Goal: Transaction & Acquisition: Purchase product/service

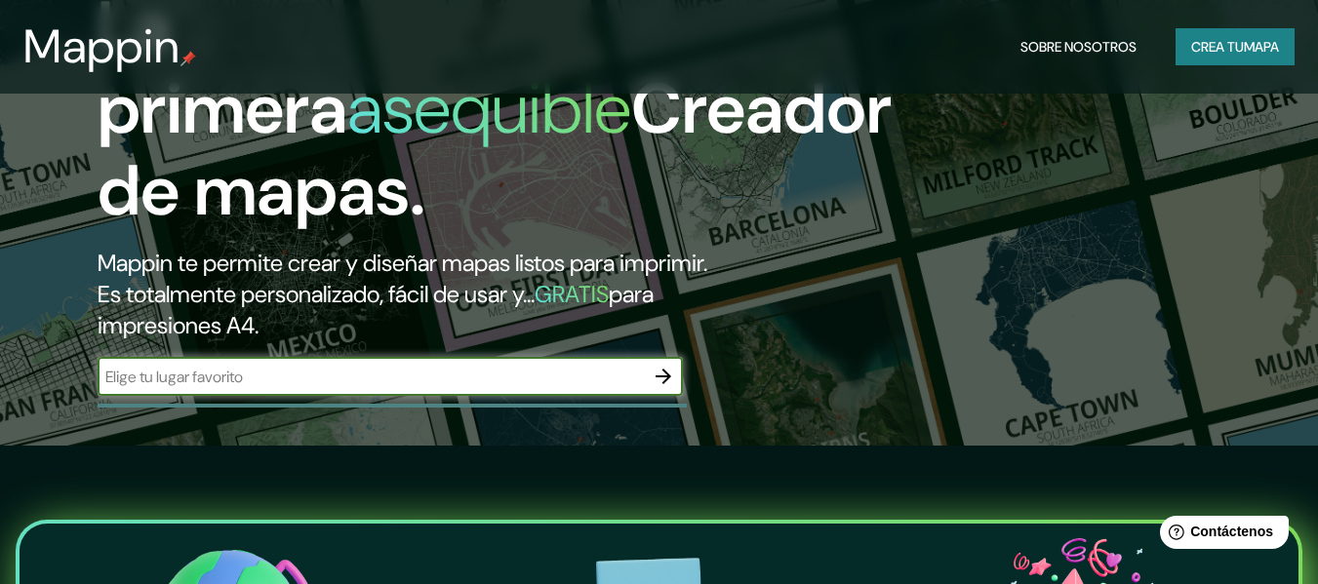
scroll to position [115, 0]
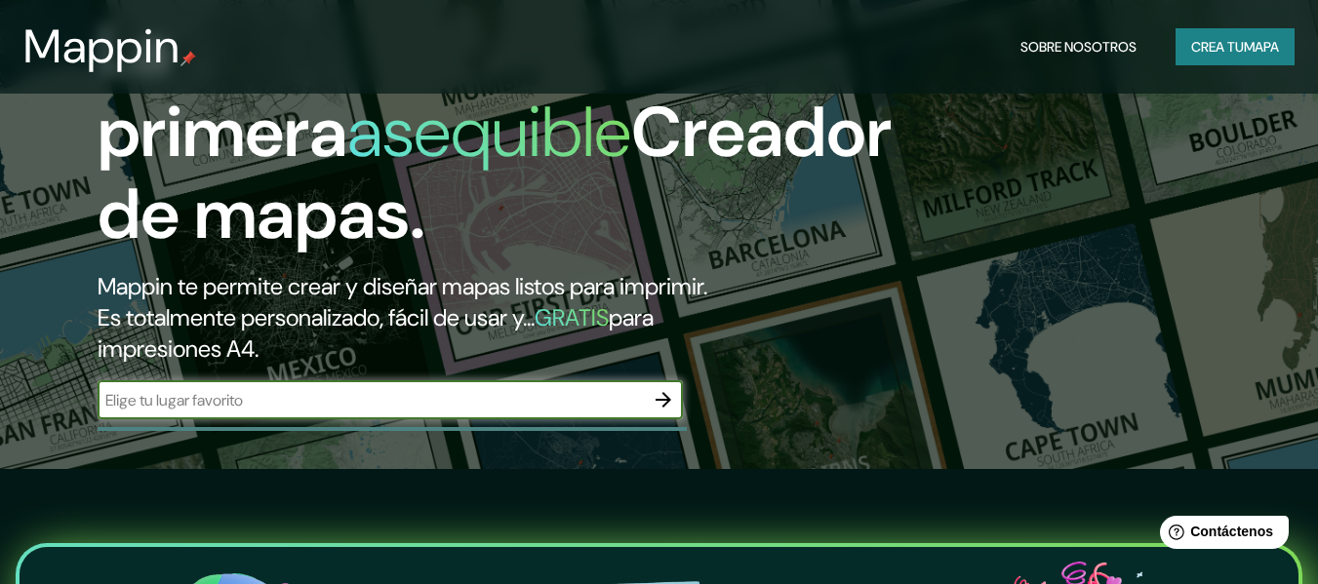
click at [667, 393] on icon "button" at bounding box center [663, 399] width 23 height 23
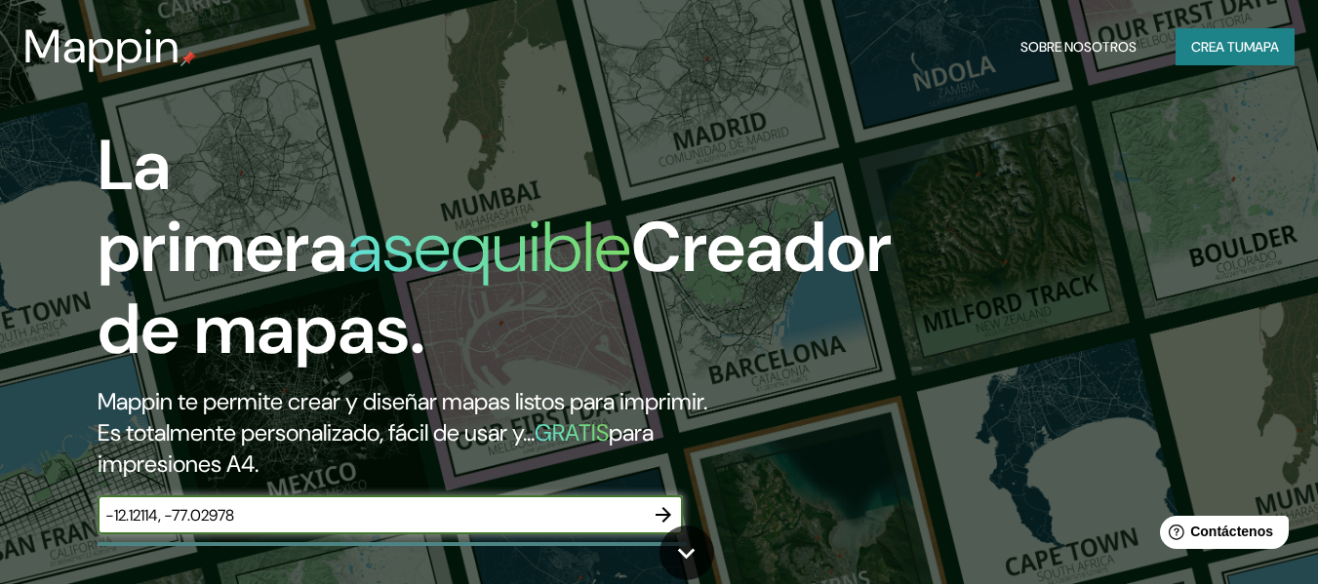
type input "-12.12114, -77.02978"
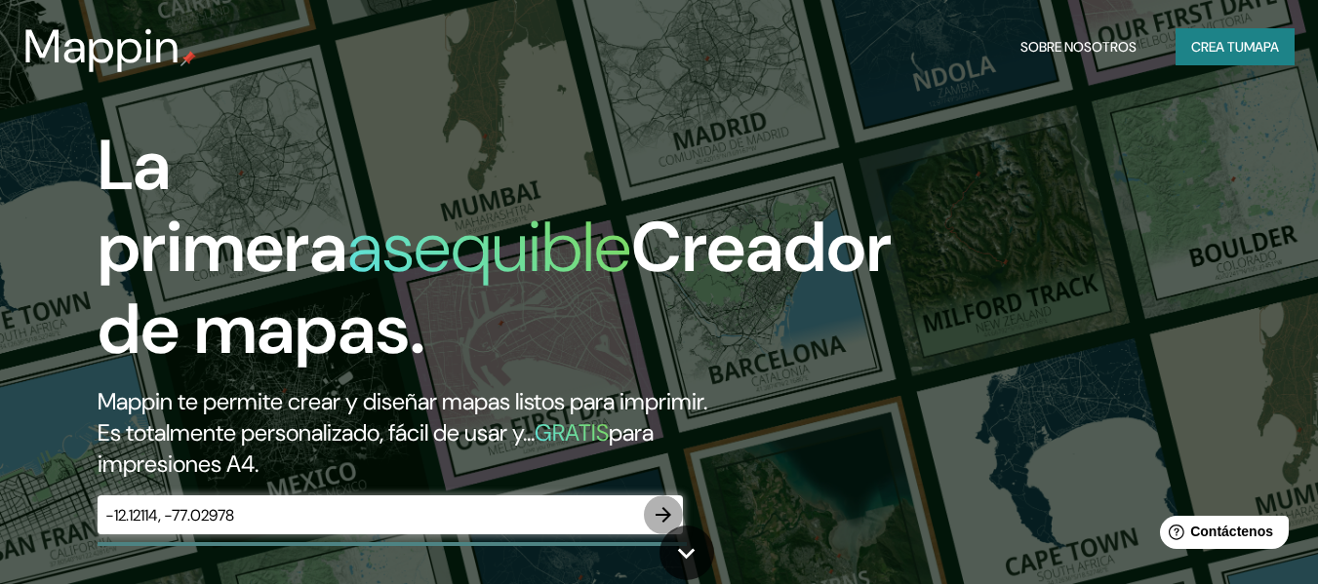
click at [669, 509] on icon "button" at bounding box center [663, 514] width 23 height 23
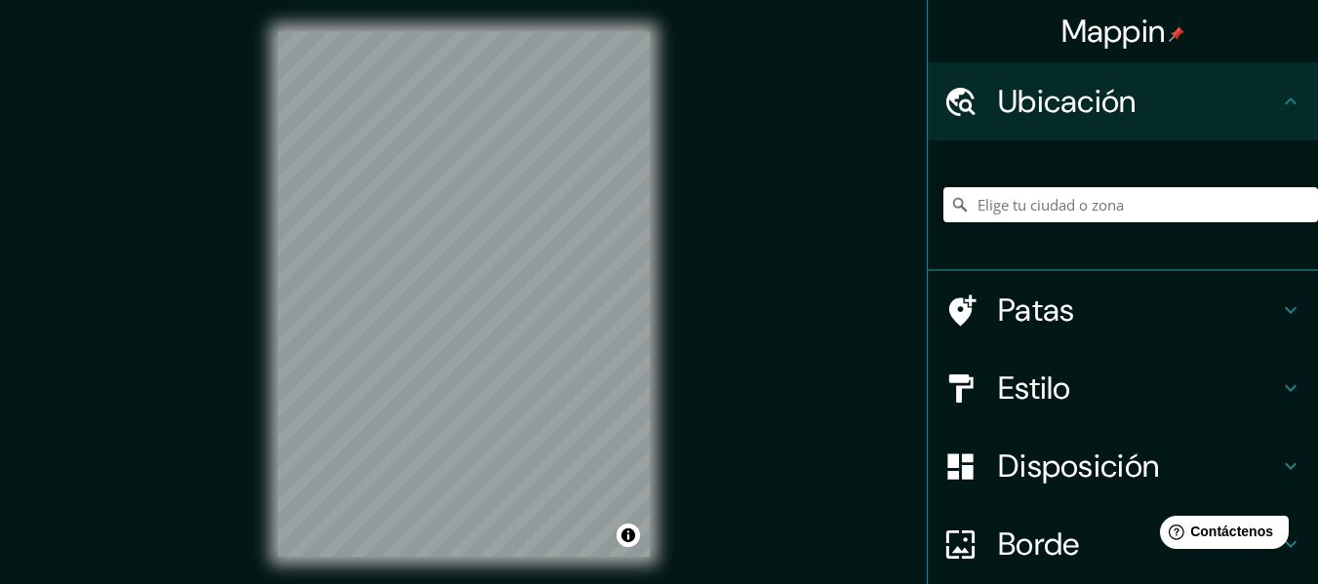
click at [1095, 212] on input "Elige tu ciudad o zona" at bounding box center [1130, 204] width 375 height 35
paste input "-12.12114, -77.02978"
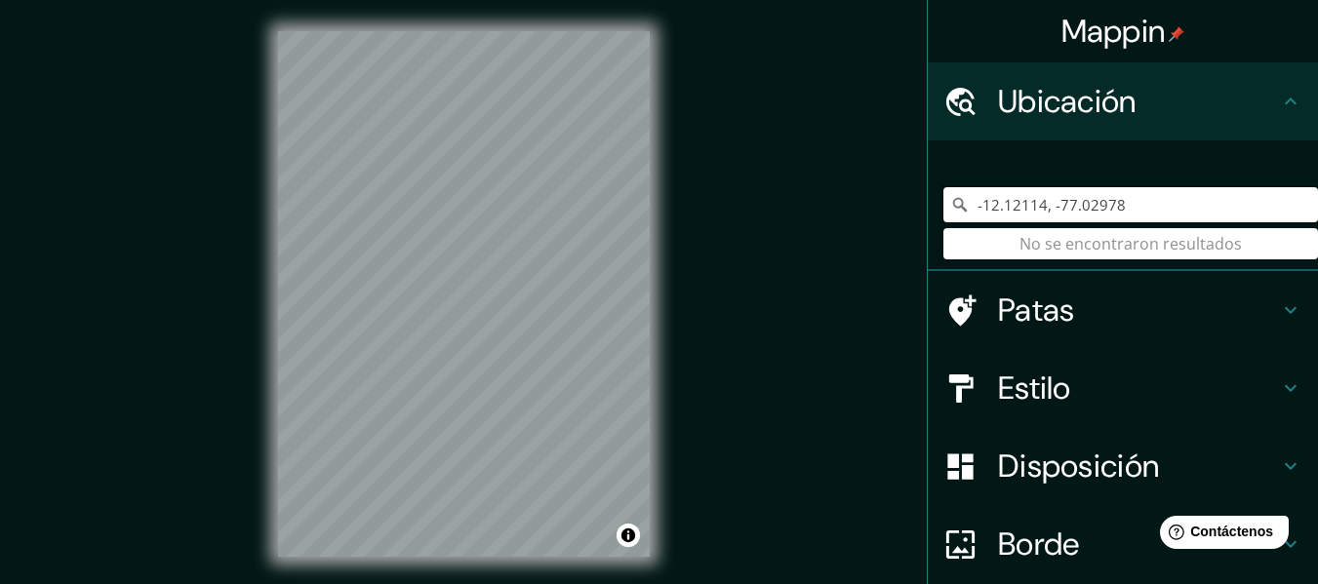
drag, startPoint x: 1095, startPoint y: 212, endPoint x: 938, endPoint y: 213, distance: 156.1
click at [943, 213] on div "-12.12114, -77.02978 No se encontraron resultados" at bounding box center [1130, 204] width 375 height 35
type input "8"
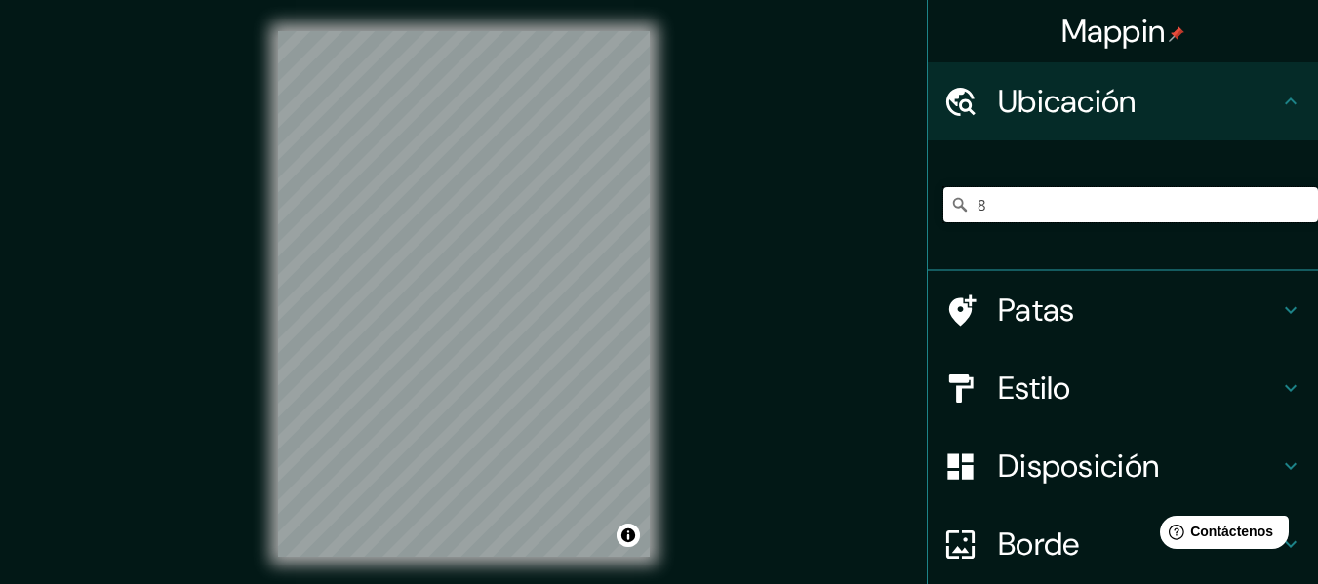
drag, startPoint x: 987, startPoint y: 208, endPoint x: 946, endPoint y: 202, distance: 41.4
click at [946, 202] on div "8" at bounding box center [1130, 204] width 375 height 35
paste input "[STREET_ADDRESS] Angamos Este [GEOGRAPHIC_DATA] , [GEOGRAPHIC_DATA]"
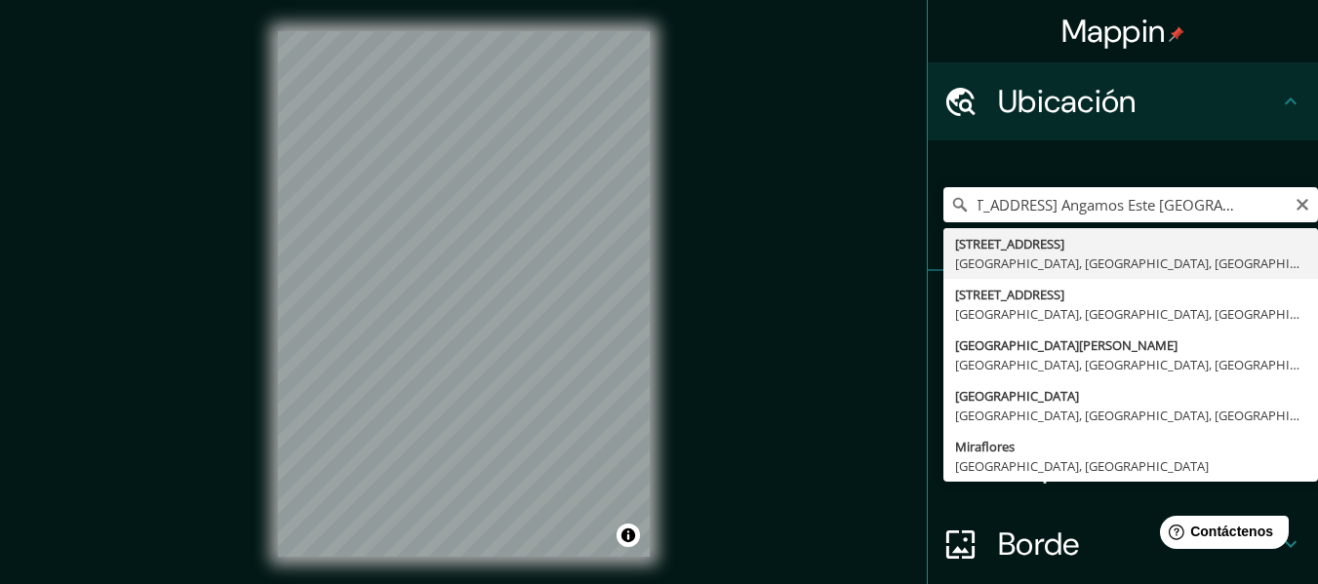
type input "[STREET_ADDRESS]"
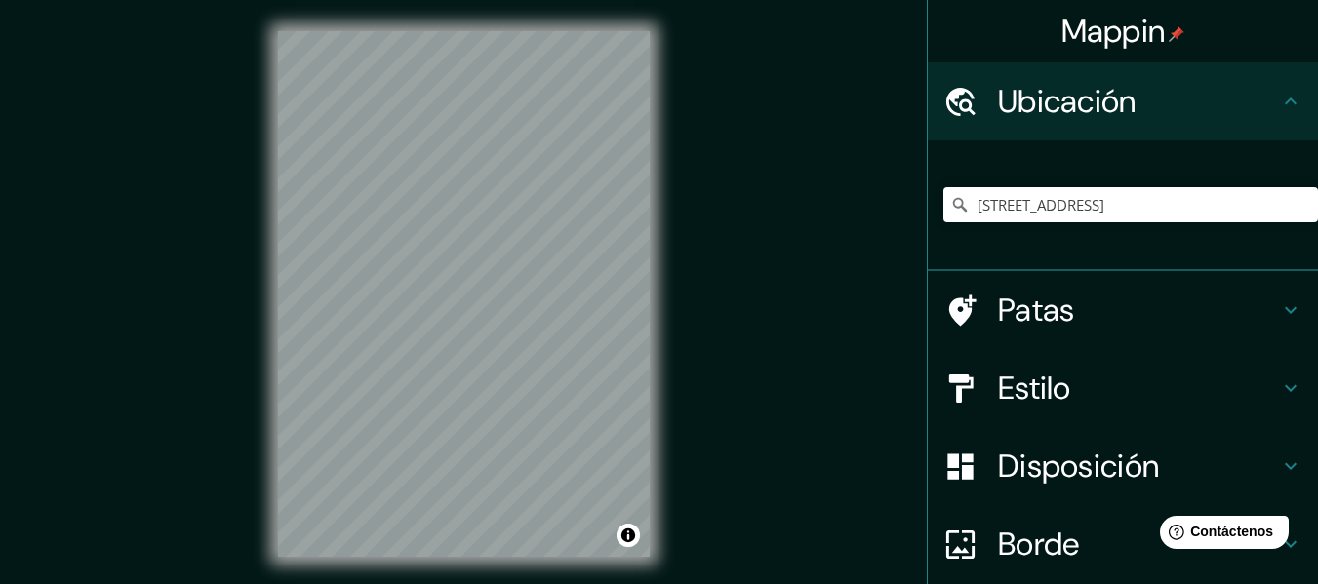
click at [1035, 376] on font "Estilo" at bounding box center [1034, 388] width 73 height 41
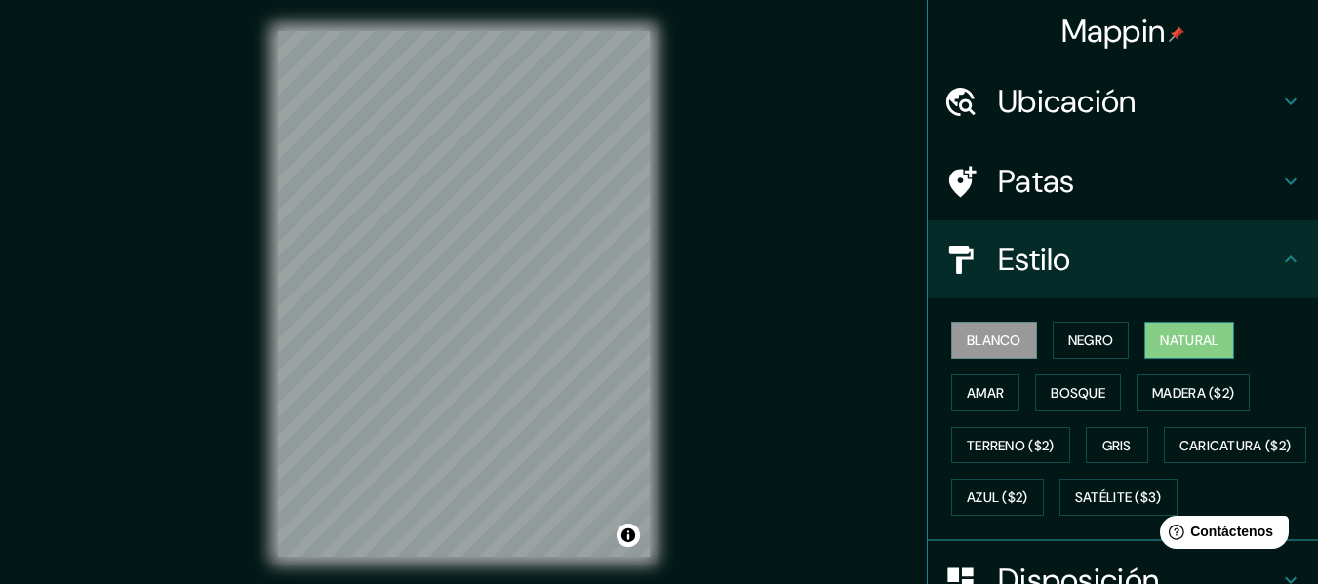
click at [1186, 339] on font "Natural" at bounding box center [1189, 341] width 59 height 18
click at [994, 393] on button "Amar" at bounding box center [985, 393] width 68 height 37
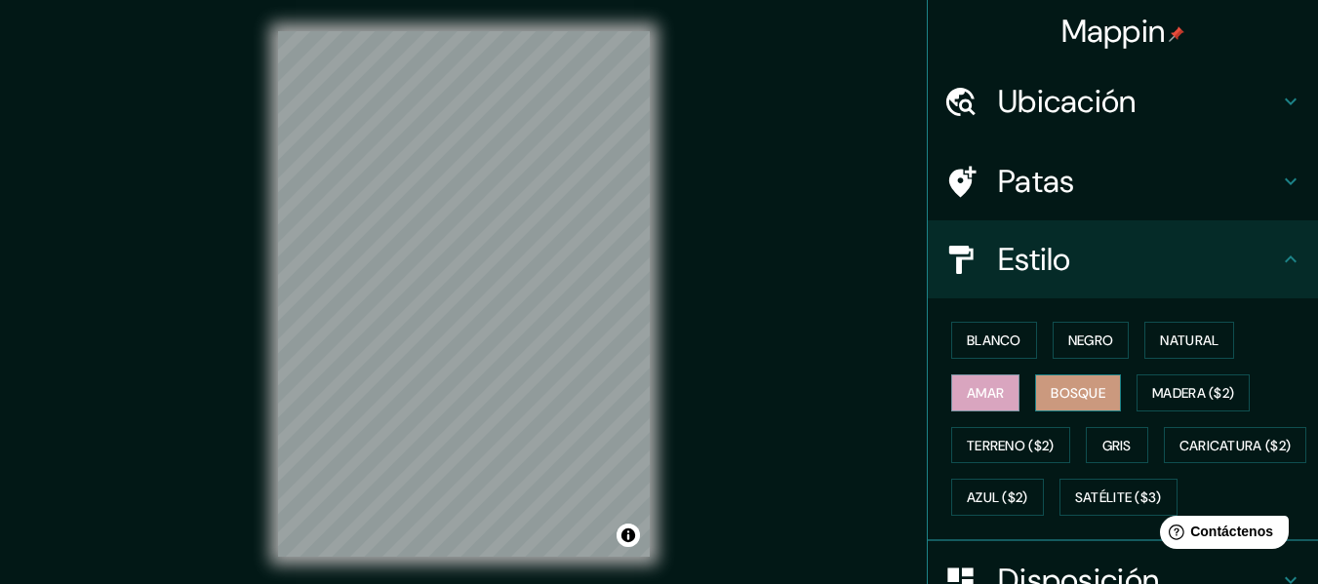
click at [1062, 386] on font "Bosque" at bounding box center [1078, 393] width 55 height 18
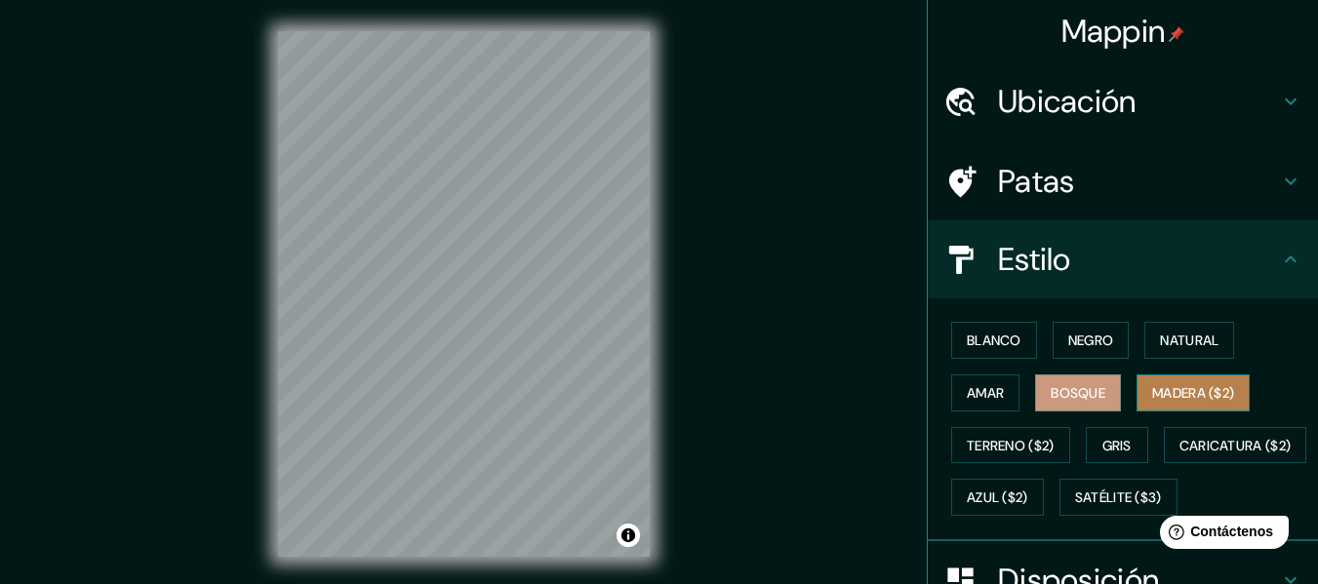
click at [1171, 388] on font "Madera ($2)" at bounding box center [1193, 393] width 82 height 18
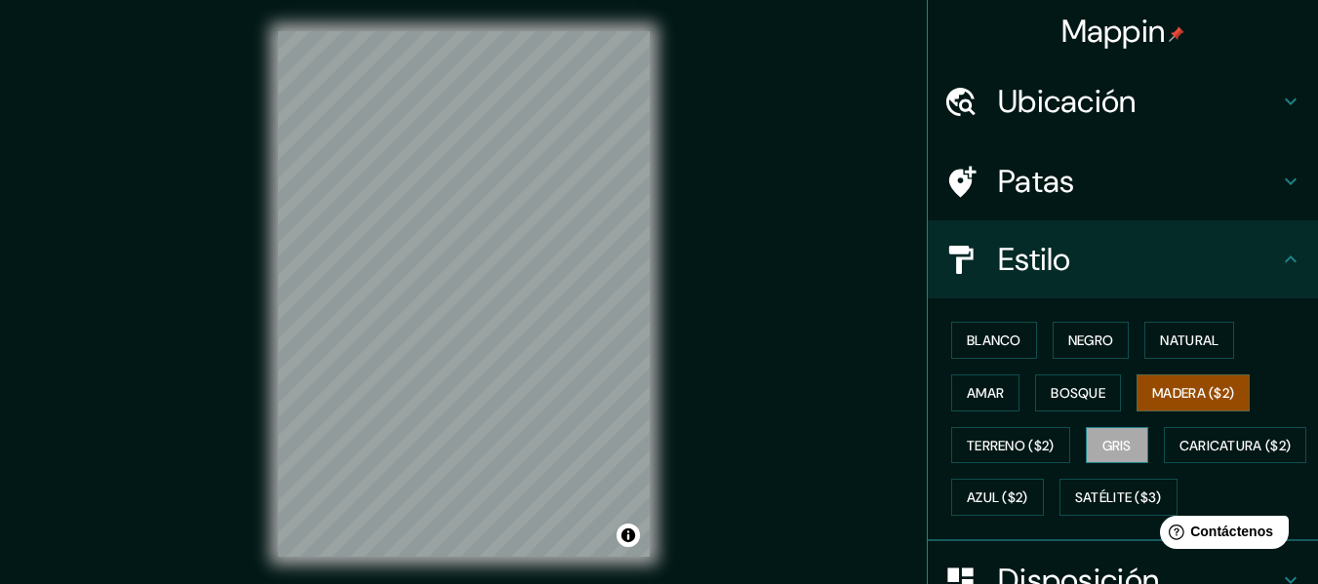
click at [1104, 453] on font "Gris" at bounding box center [1116, 446] width 29 height 18
click at [1014, 468] on div "Blanco Negro Natural Amar Bosque Madera ($2) Terreno ($2) Gris Caricatura ($2) …" at bounding box center [1130, 419] width 375 height 210
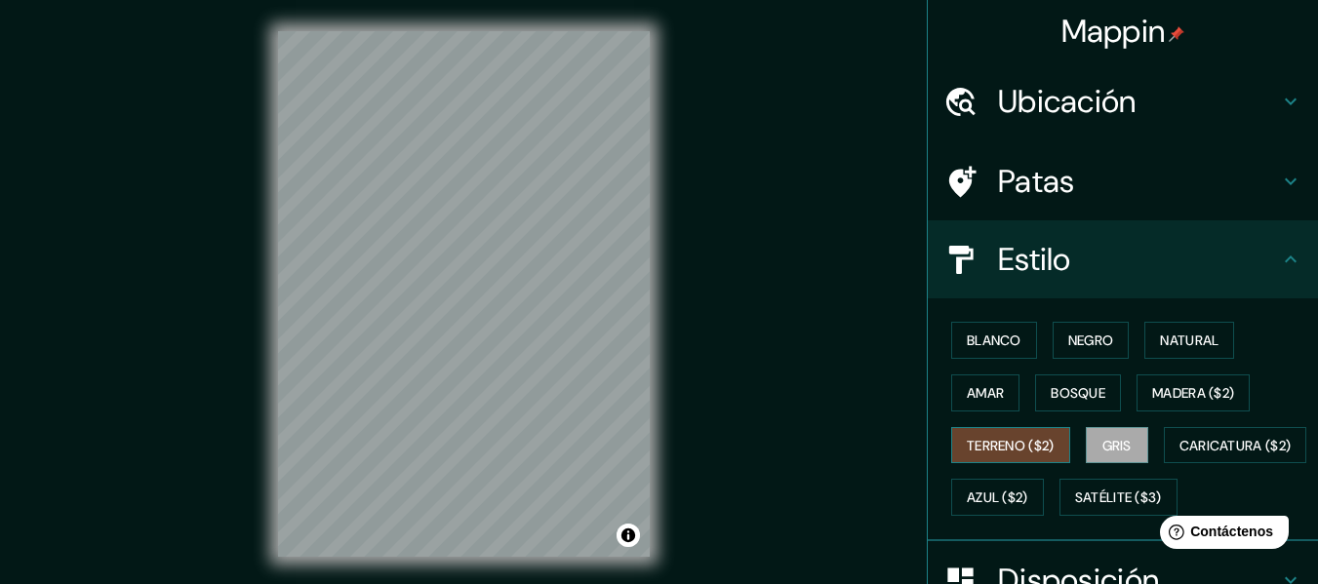
click at [1021, 453] on font "Terreno ($2)" at bounding box center [1011, 446] width 88 height 18
click at [1171, 347] on font "Natural" at bounding box center [1189, 341] width 59 height 18
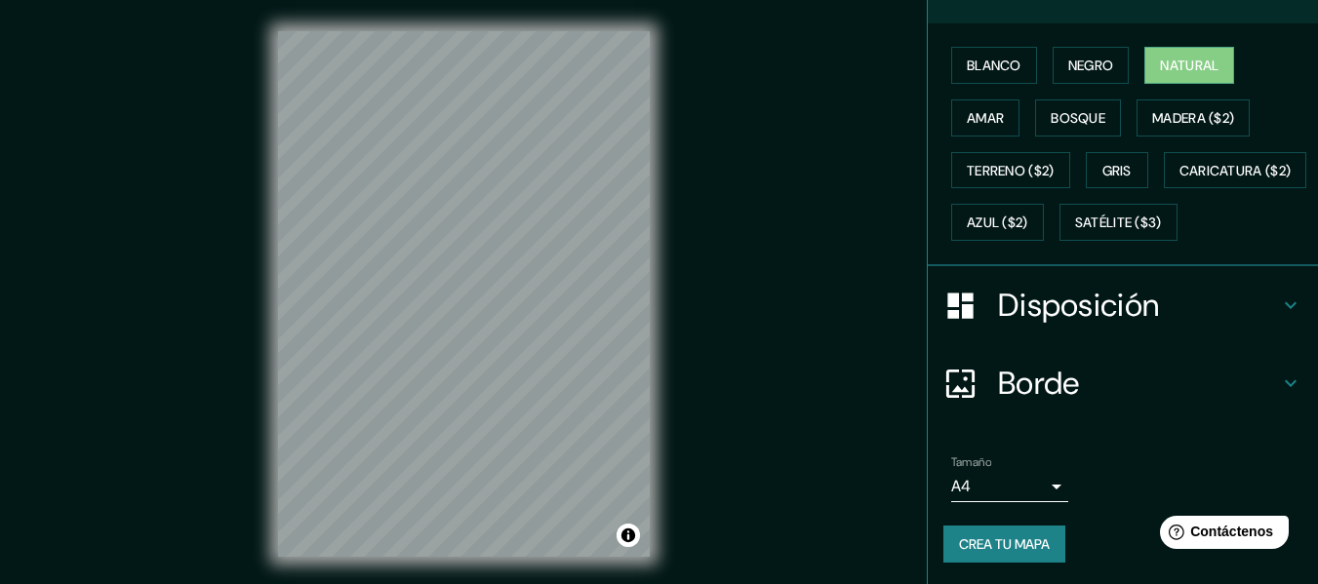
scroll to position [329, 0]
click at [1279, 303] on icon at bounding box center [1290, 303] width 23 height 23
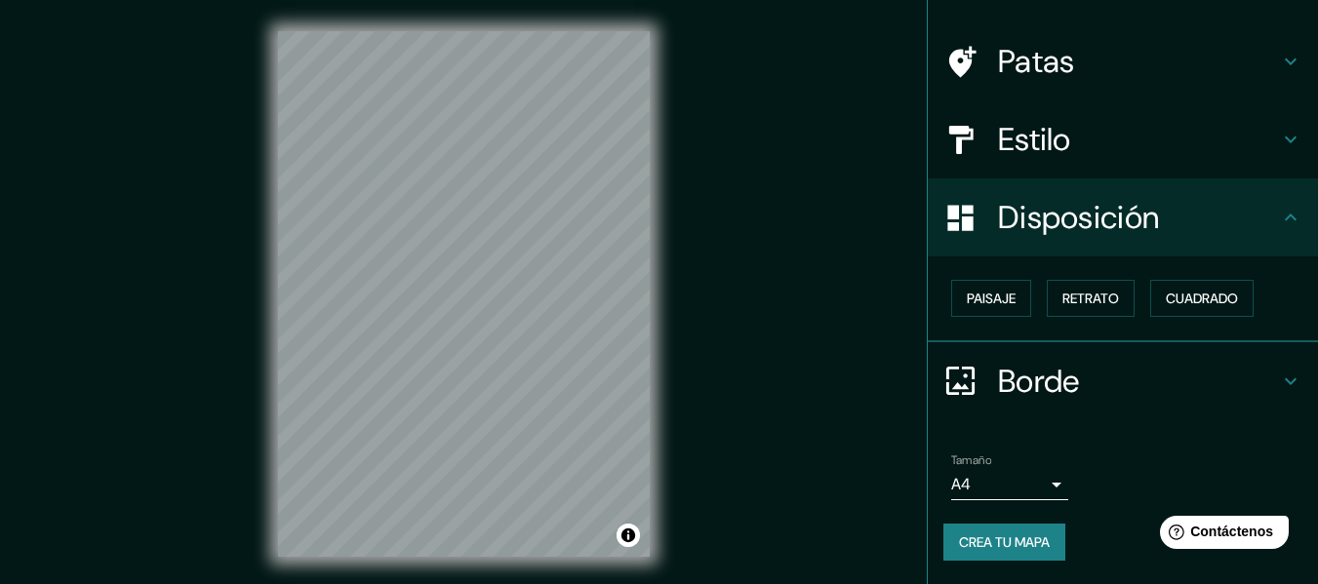
scroll to position [119, 0]
click at [994, 309] on font "Paisaje" at bounding box center [991, 299] width 49 height 25
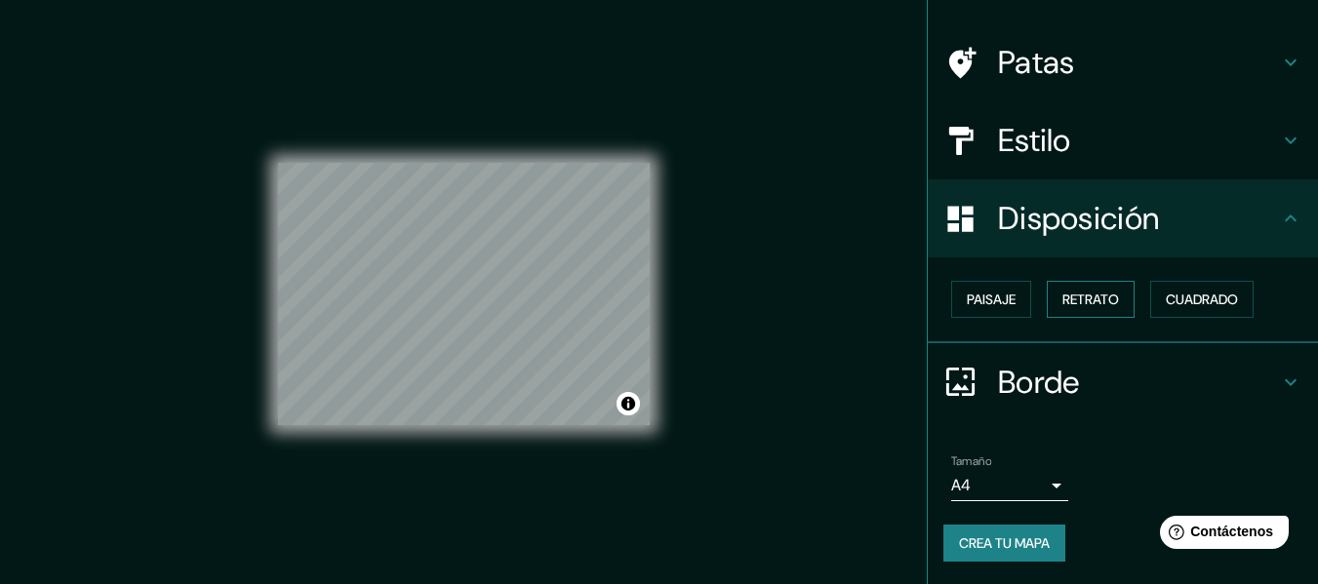
click at [1062, 288] on font "Retrato" at bounding box center [1090, 299] width 57 height 25
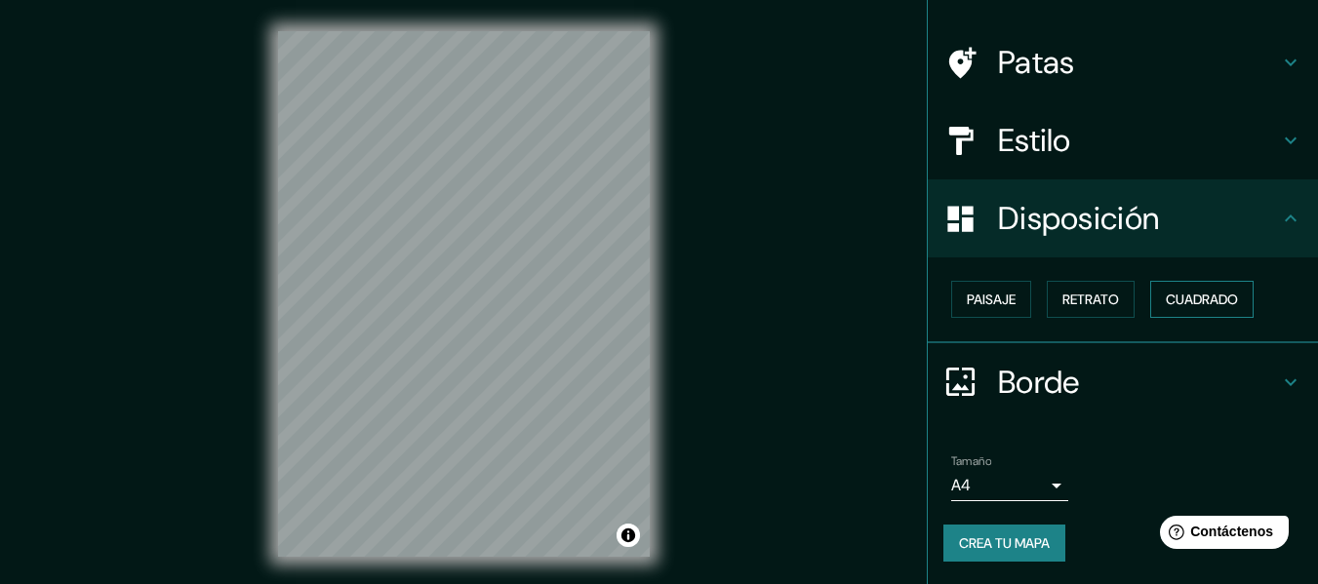
click at [1178, 289] on font "Cuadrado" at bounding box center [1202, 299] width 72 height 25
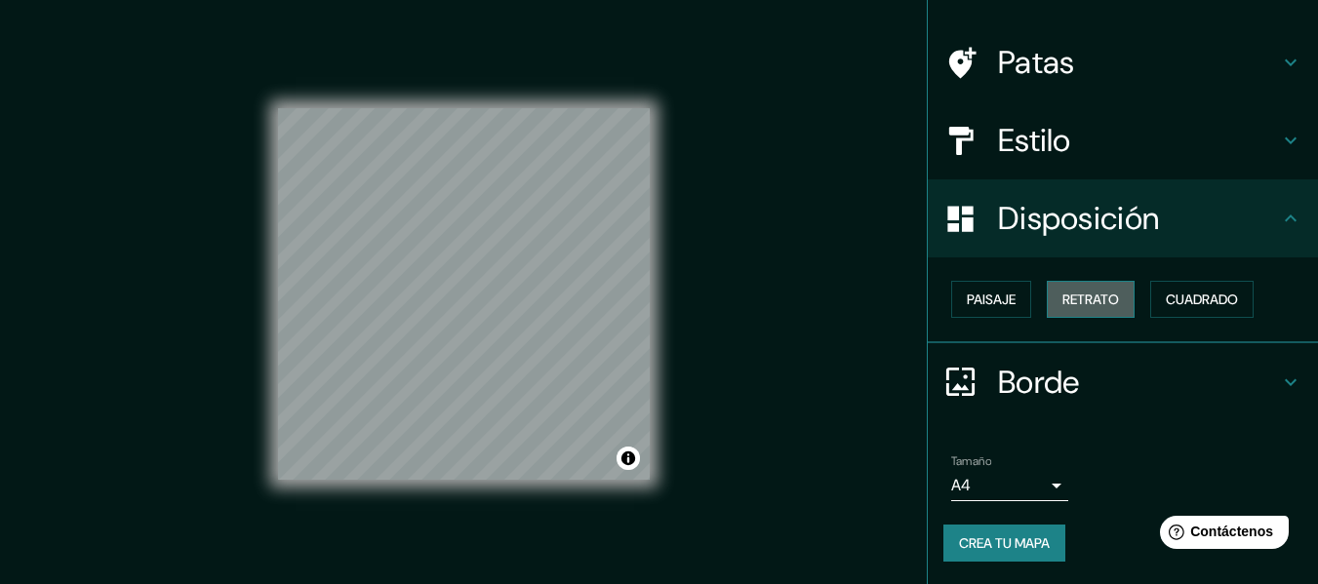
click at [1064, 295] on font "Retrato" at bounding box center [1090, 300] width 57 height 18
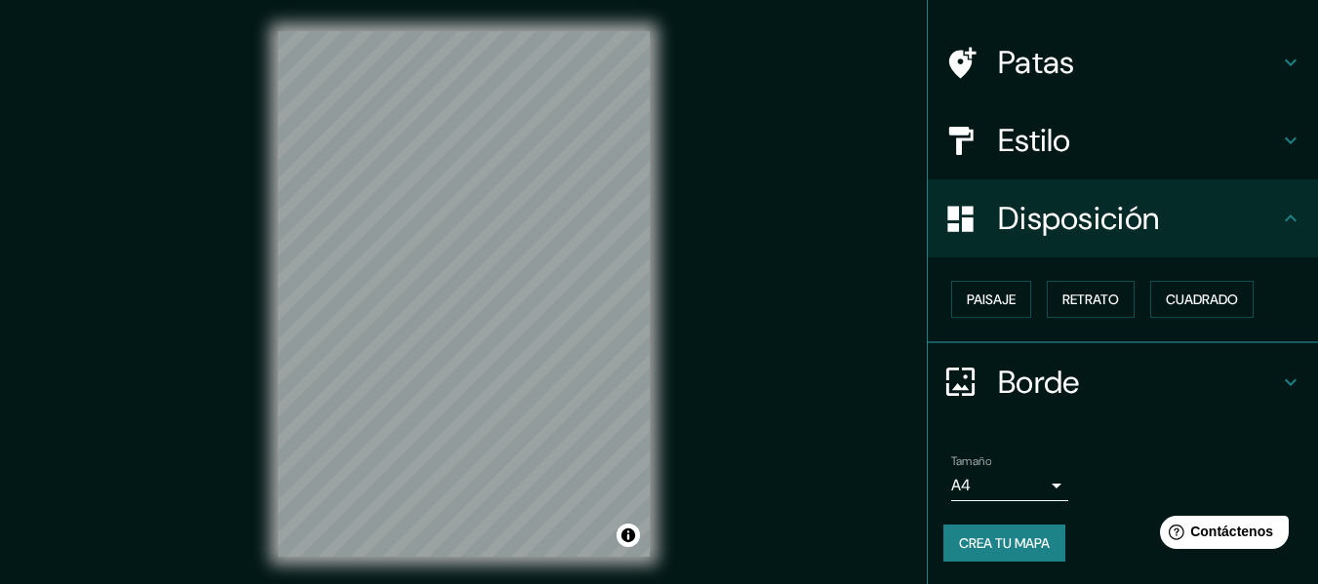
click at [1061, 380] on font "Borde" at bounding box center [1039, 382] width 82 height 41
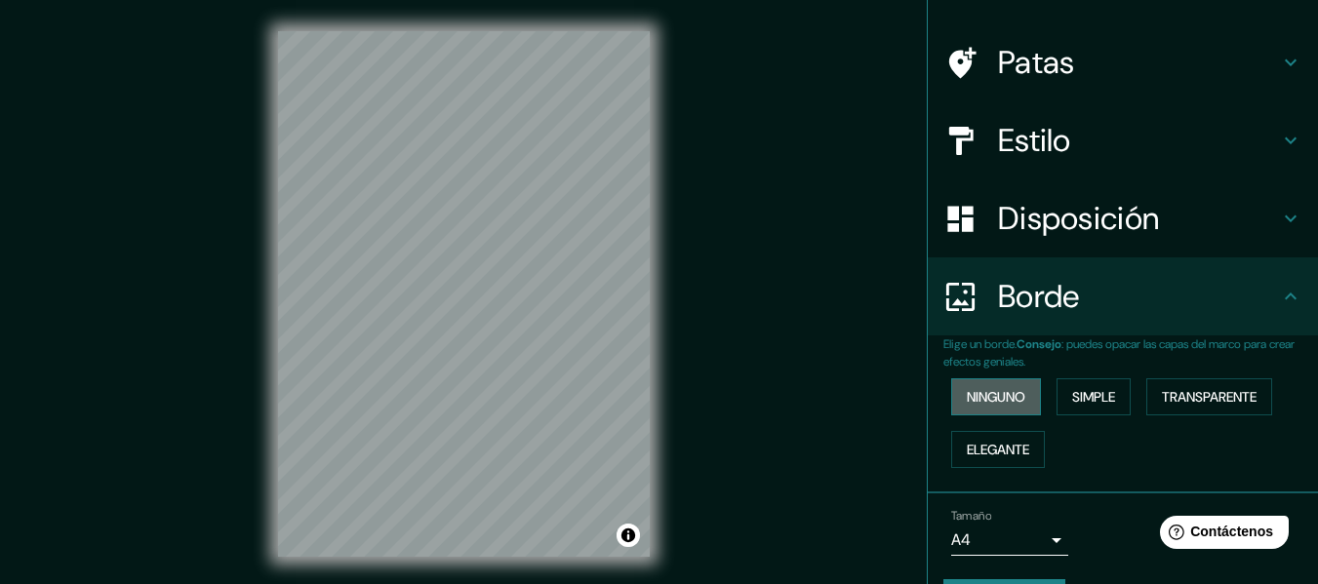
click at [992, 407] on font "Ninguno" at bounding box center [996, 396] width 59 height 25
click at [1094, 390] on font "Simple" at bounding box center [1093, 397] width 43 height 18
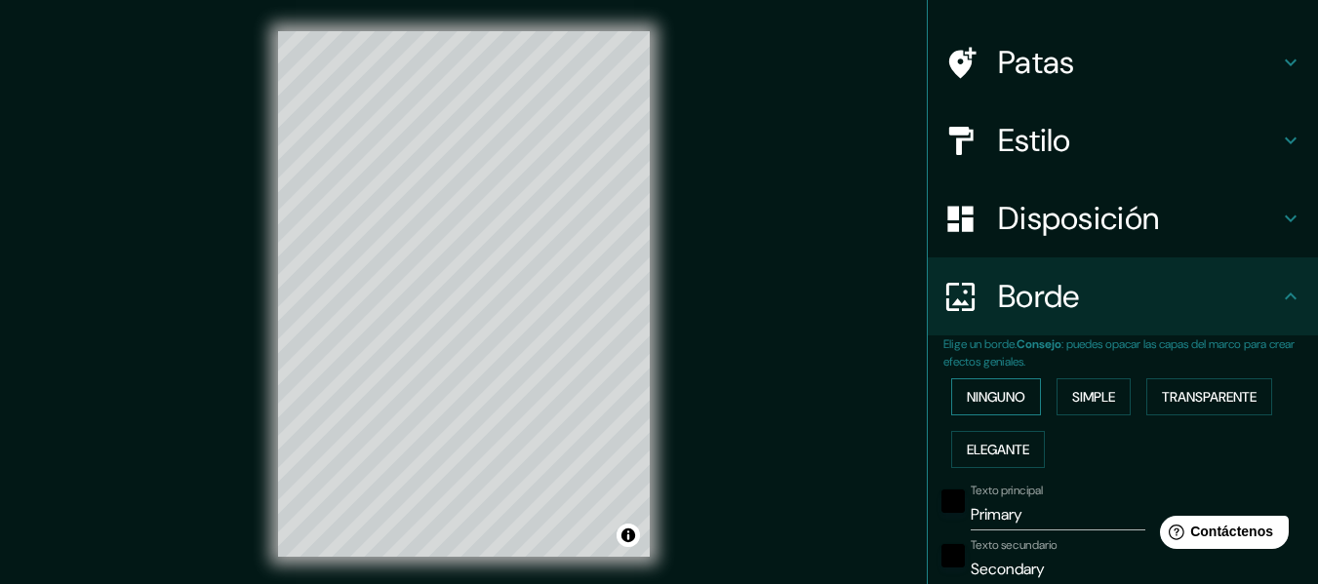
click at [986, 391] on font "Ninguno" at bounding box center [996, 397] width 59 height 18
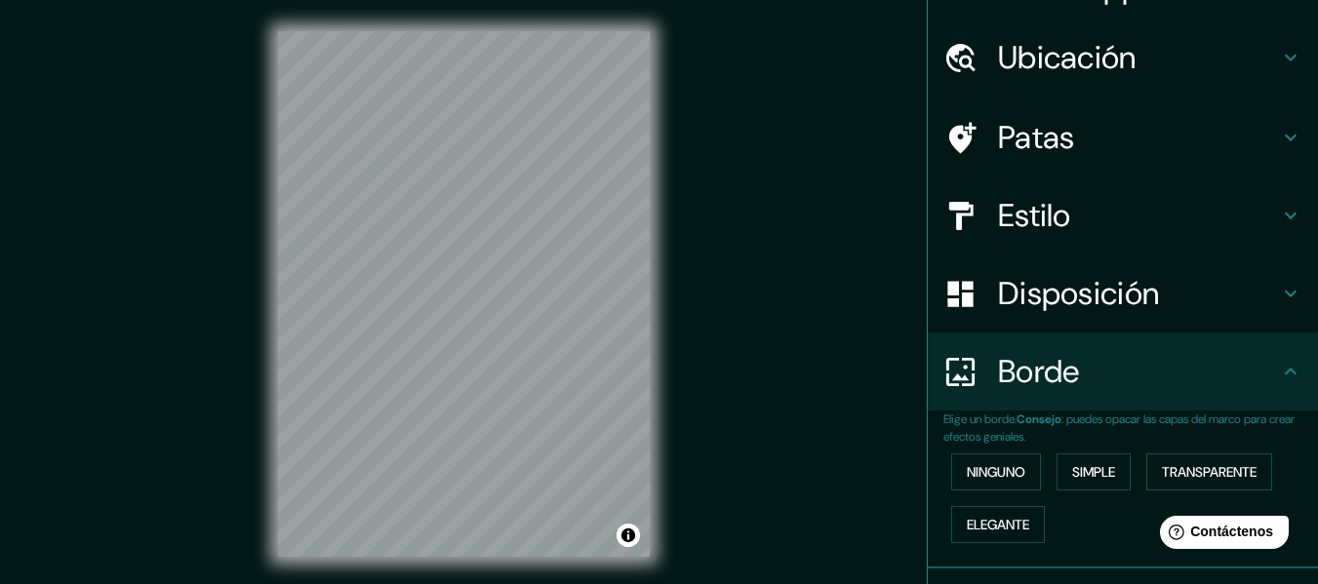
scroll to position [0, 0]
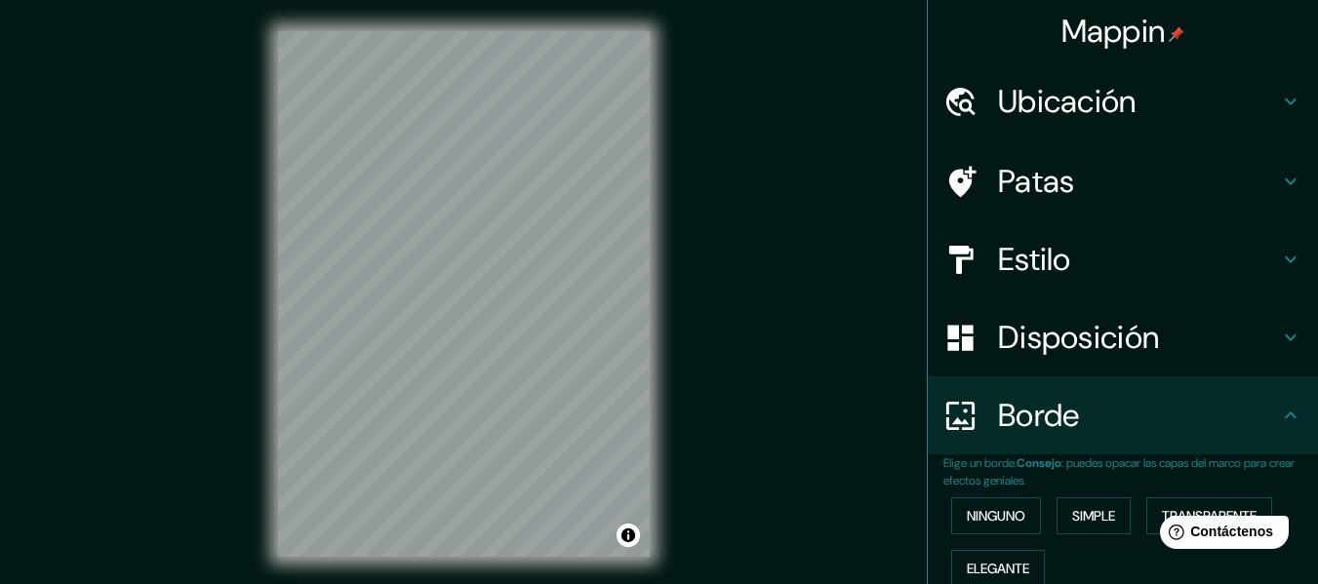
click at [1182, 95] on h4 "Ubicación" at bounding box center [1138, 101] width 281 height 39
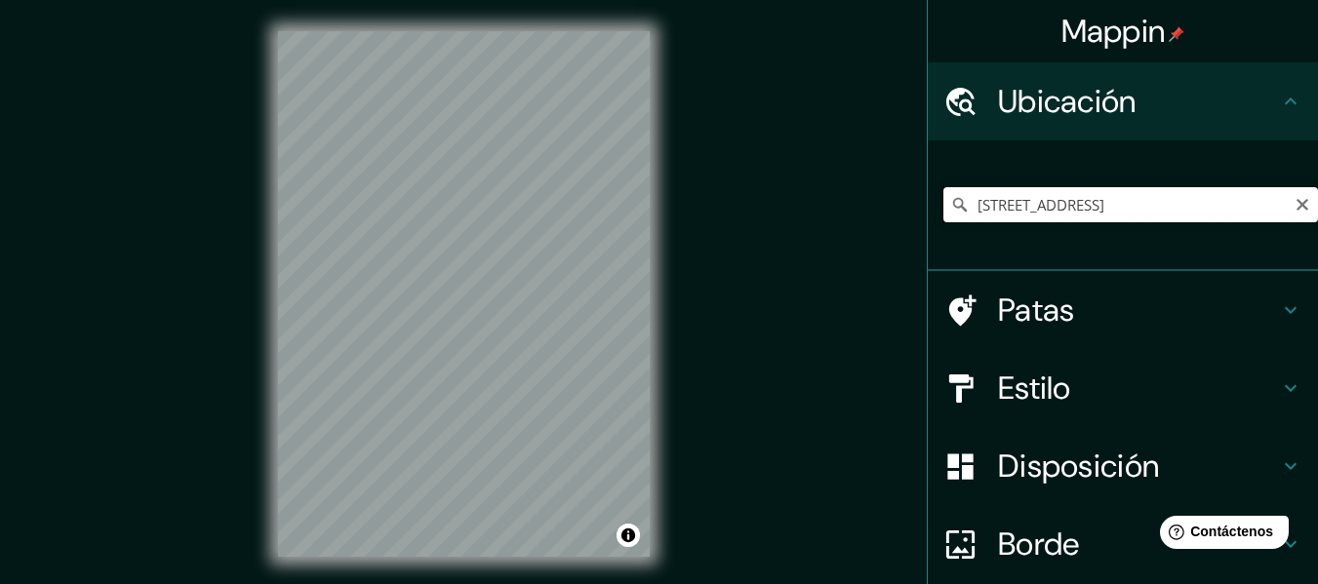
click at [1252, 207] on input "[STREET_ADDRESS]" at bounding box center [1130, 204] width 375 height 35
click at [1146, 314] on h4 "Patas" at bounding box center [1138, 310] width 281 height 39
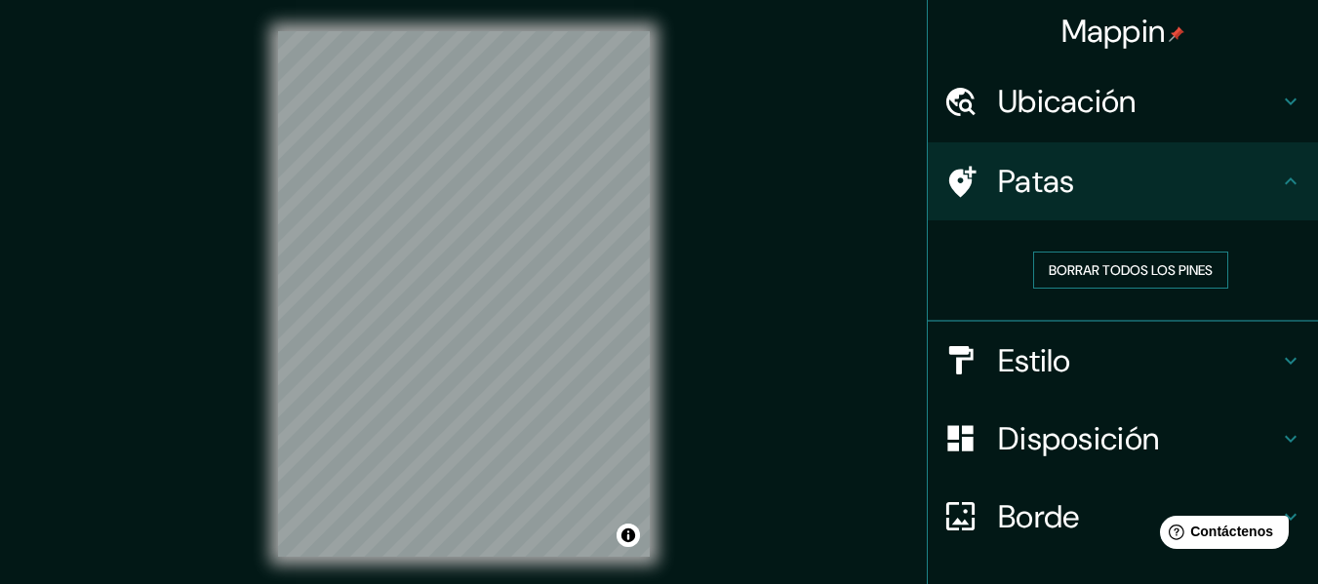
click at [1149, 268] on font "Borrar todos los pines" at bounding box center [1131, 270] width 164 height 18
click at [1038, 358] on font "Estilo" at bounding box center [1034, 360] width 73 height 41
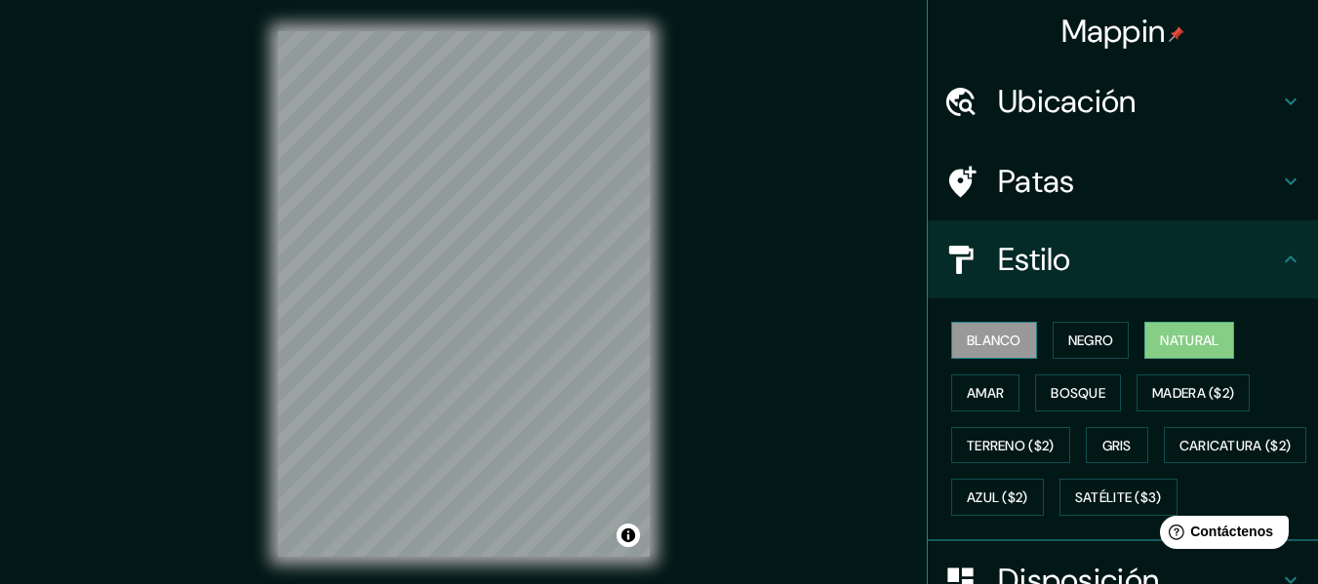
click at [989, 345] on font "Blanco" at bounding box center [994, 341] width 55 height 18
click at [1181, 179] on h4 "Patas" at bounding box center [1138, 181] width 281 height 39
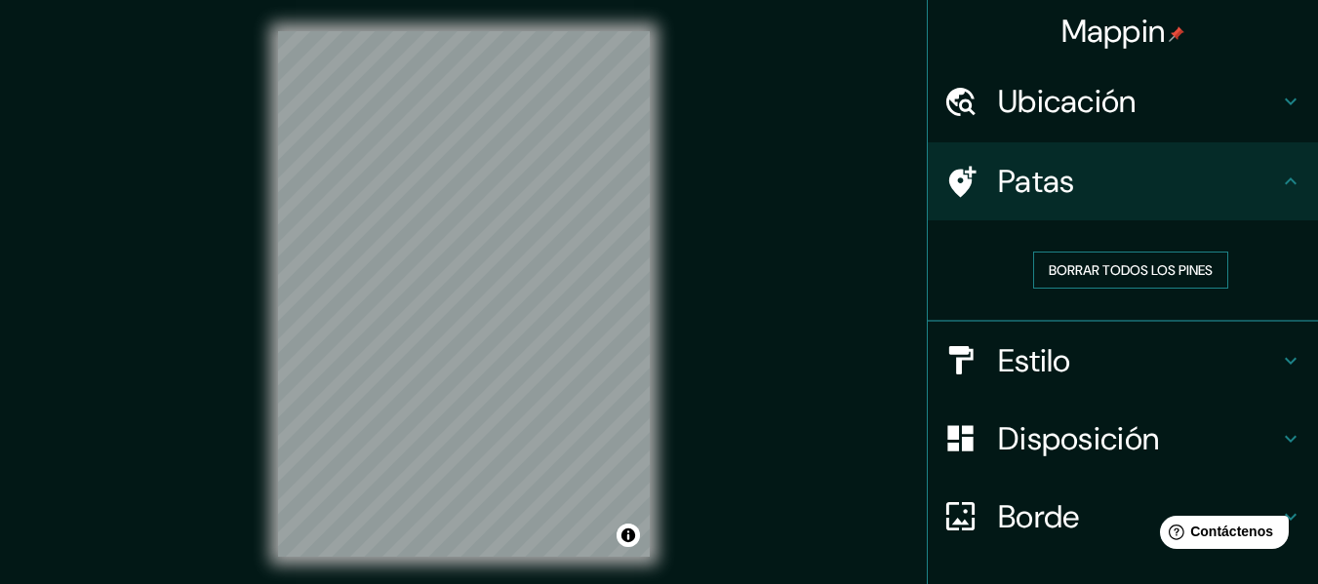
click at [1085, 270] on font "Borrar todos los pines" at bounding box center [1131, 270] width 164 height 18
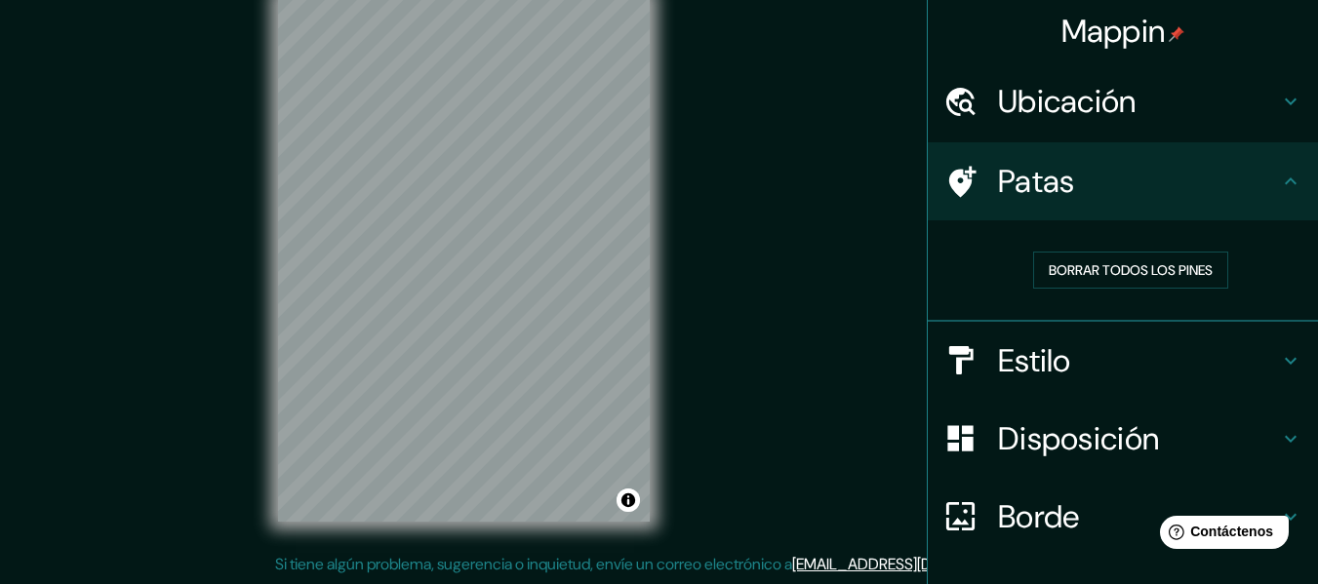
scroll to position [135, 0]
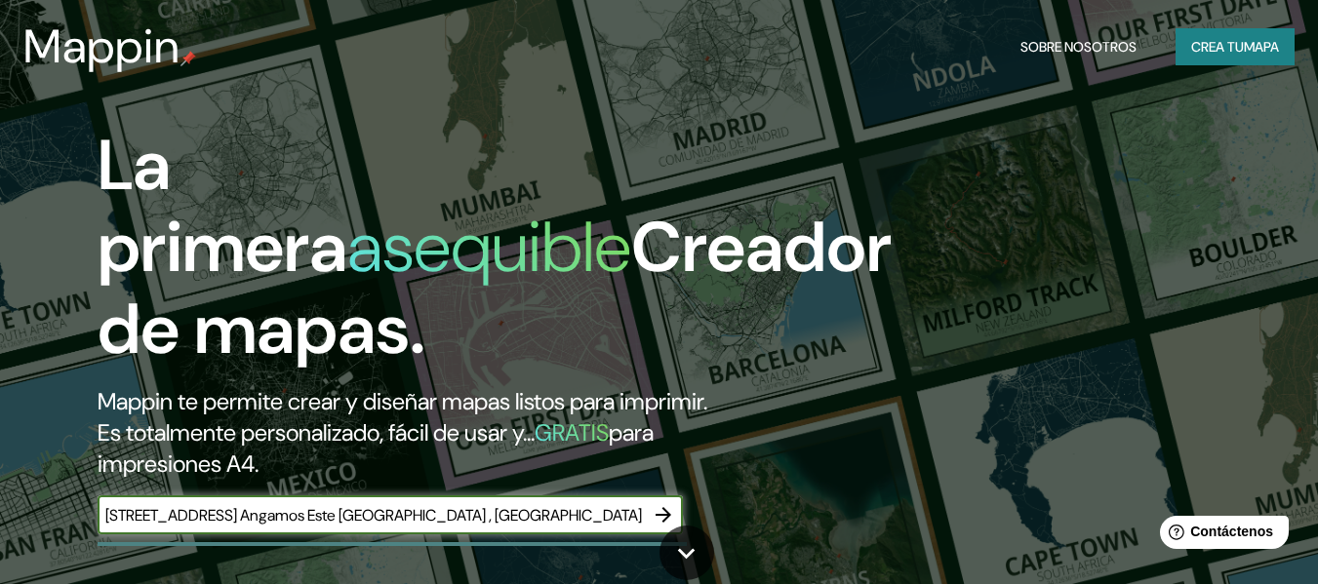
type input "[STREET_ADDRESS] Angamos Este [GEOGRAPHIC_DATA] , [GEOGRAPHIC_DATA]"
click at [660, 507] on icon "button" at bounding box center [663, 514] width 23 height 23
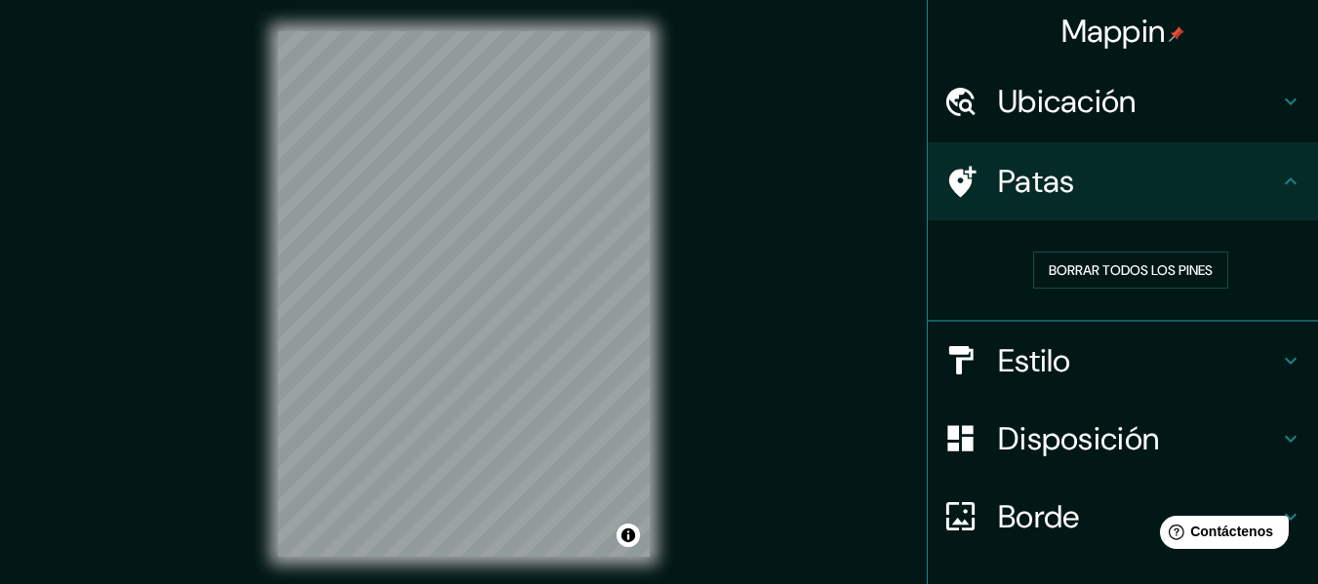
click at [1039, 107] on font "Ubicación" at bounding box center [1067, 101] width 139 height 41
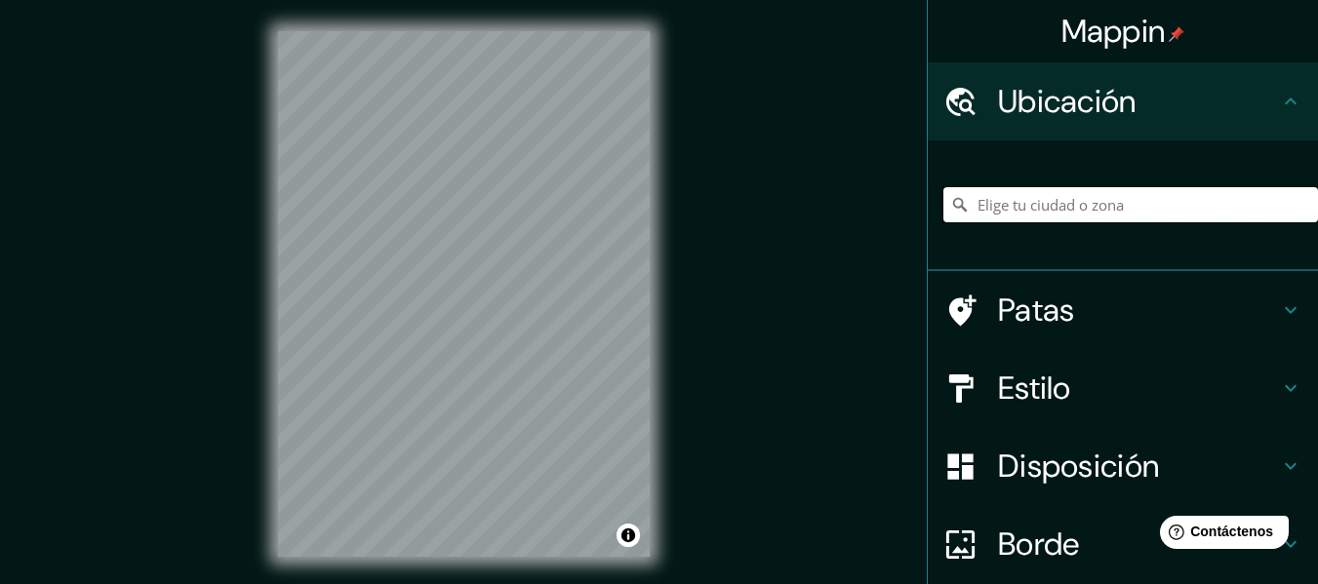
click at [1009, 208] on input "Elige tu ciudad o zona" at bounding box center [1130, 204] width 375 height 35
paste input "[STREET_ADDRESS] Angamos Este [GEOGRAPHIC_DATA] , [GEOGRAPHIC_DATA]"
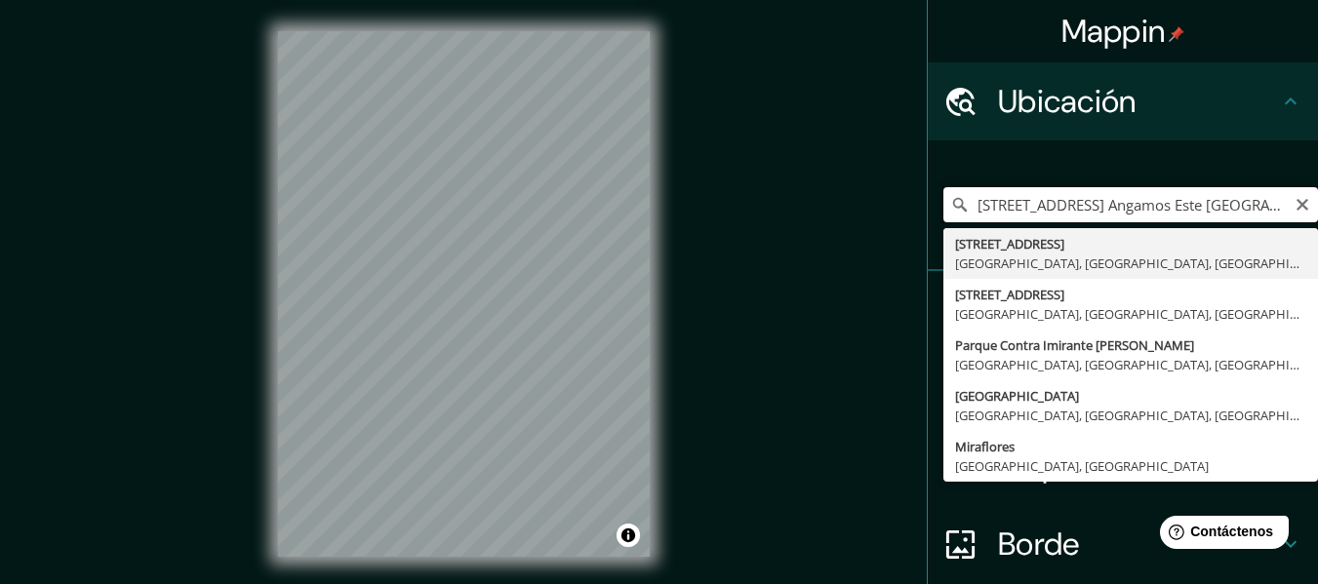
scroll to position [0, 47]
type input "[STREET_ADDRESS]"
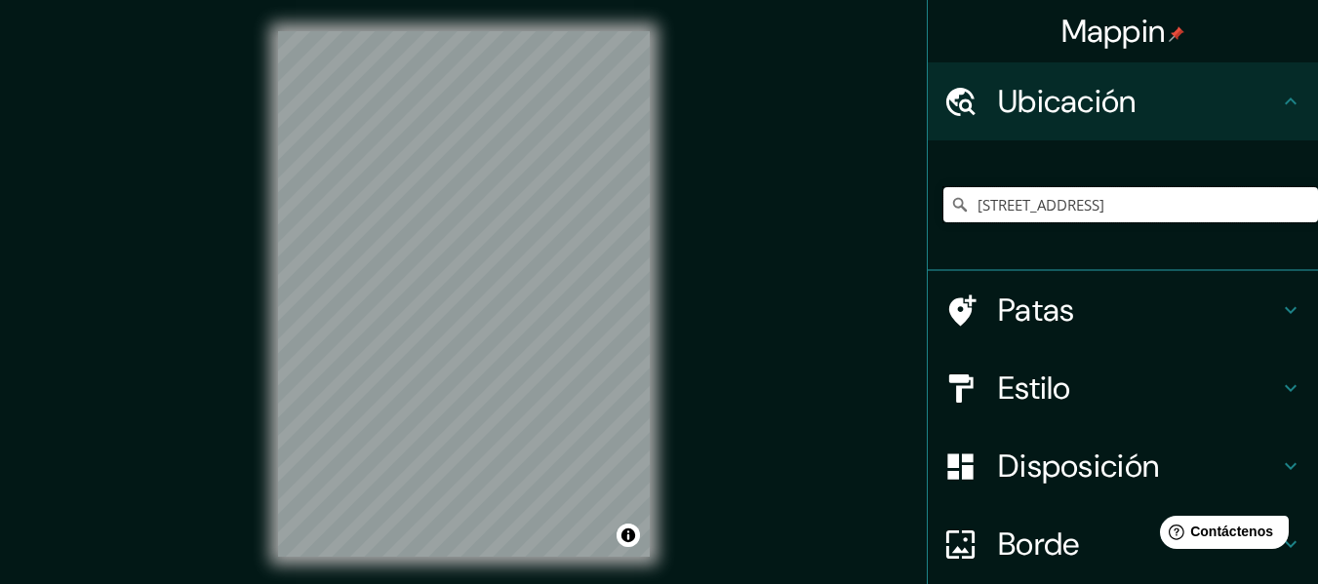
scroll to position [0, 0]
